Goal: Information Seeking & Learning: Learn about a topic

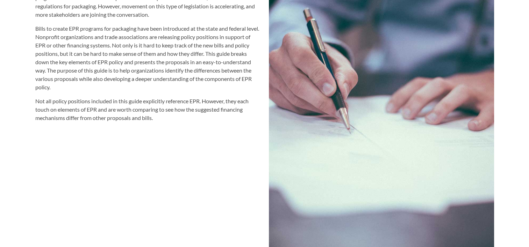
scroll to position [774, 0]
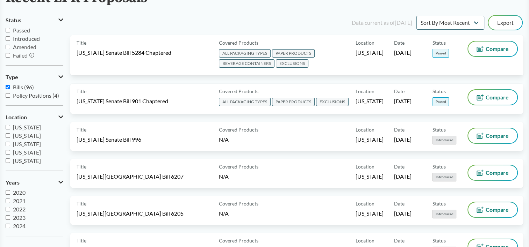
scroll to position [14, 0]
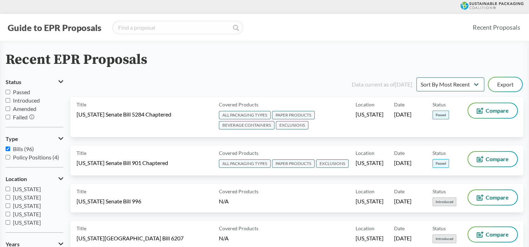
click at [476, 7] on icon at bounding box center [480, 8] width 23 height 3
